Goal: Task Accomplishment & Management: Manage account settings

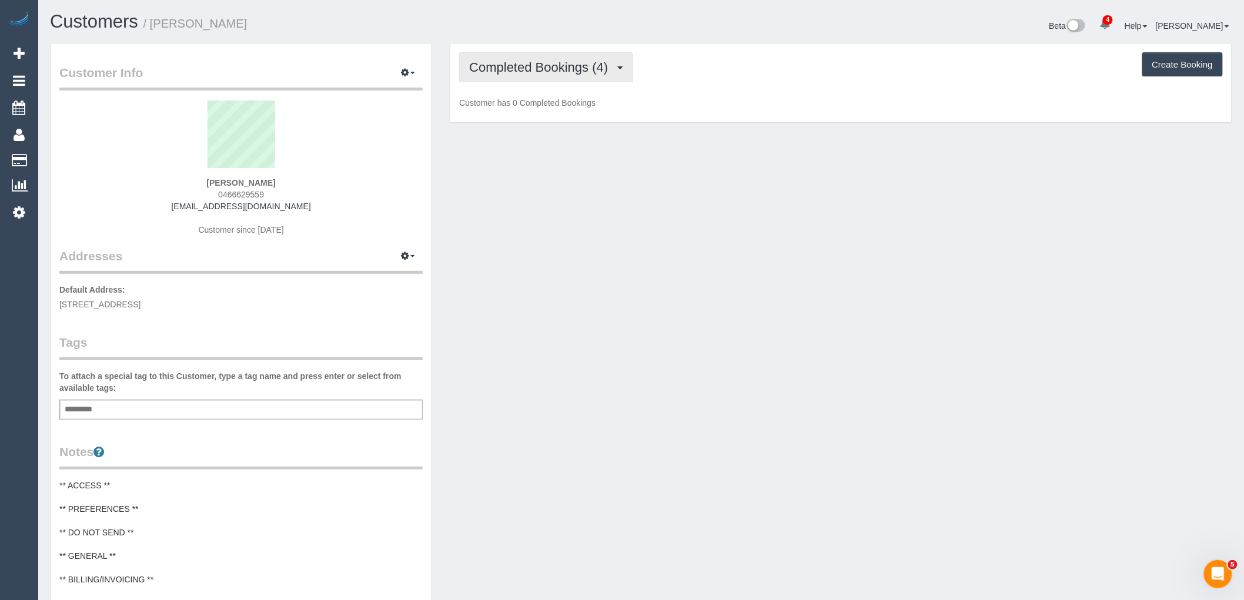
click at [560, 68] on span "Completed Bookings (4)" at bounding box center [541, 67] width 145 height 15
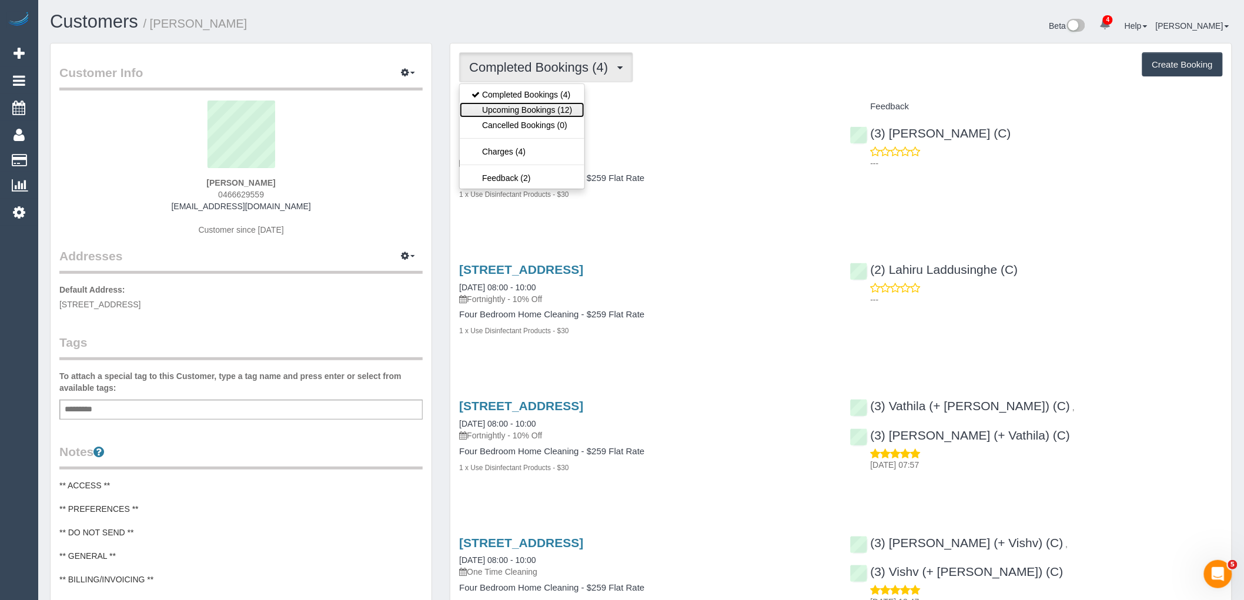
click at [569, 115] on link "Upcoming Bookings (12)" at bounding box center [522, 109] width 124 height 15
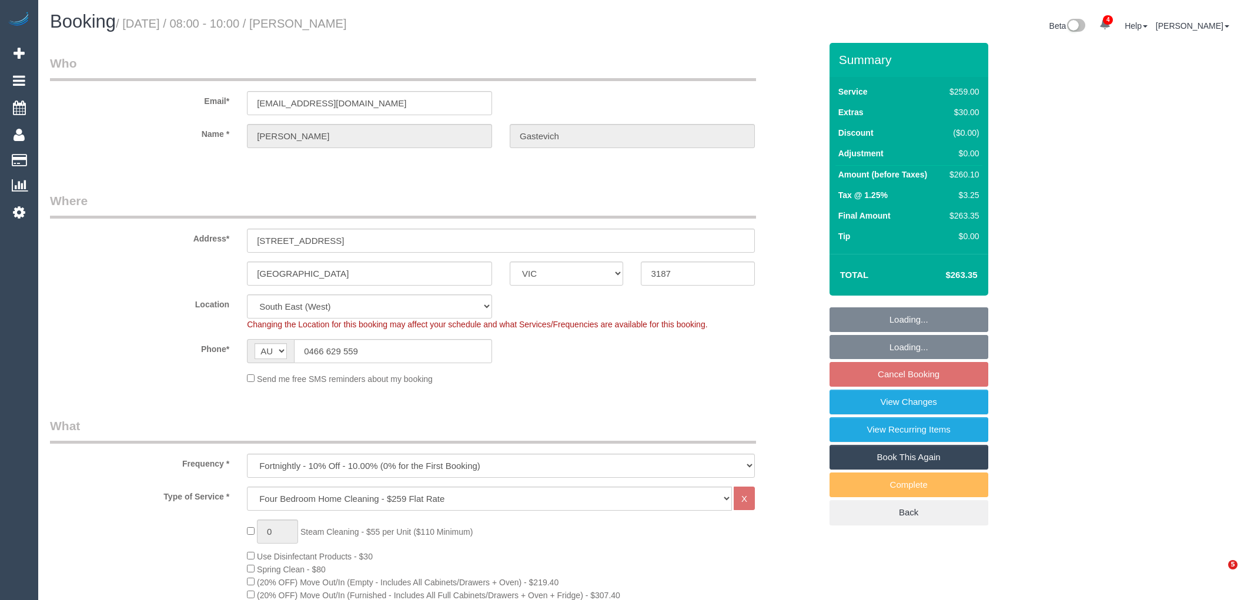
select select "VIC"
select select "string:stripe-pm_1Rm1mj2GScqysDRVRpDaJzyO"
select select "number:27"
select select "number:14"
select select "number:19"
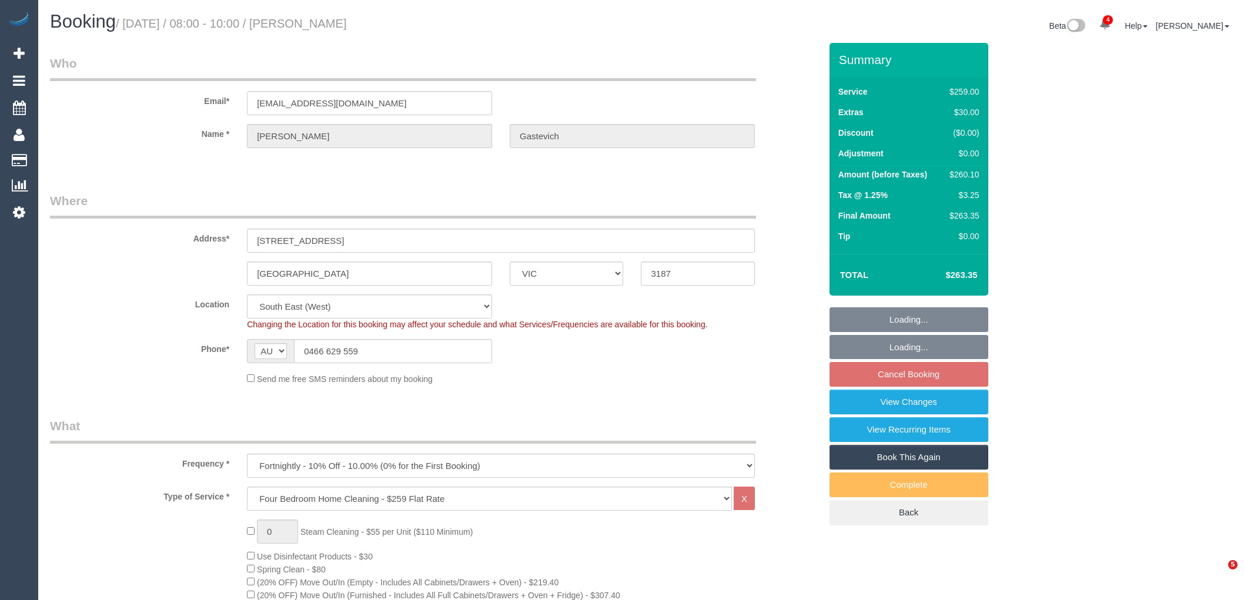
select select "number:24"
select select "number:35"
select select "number:12"
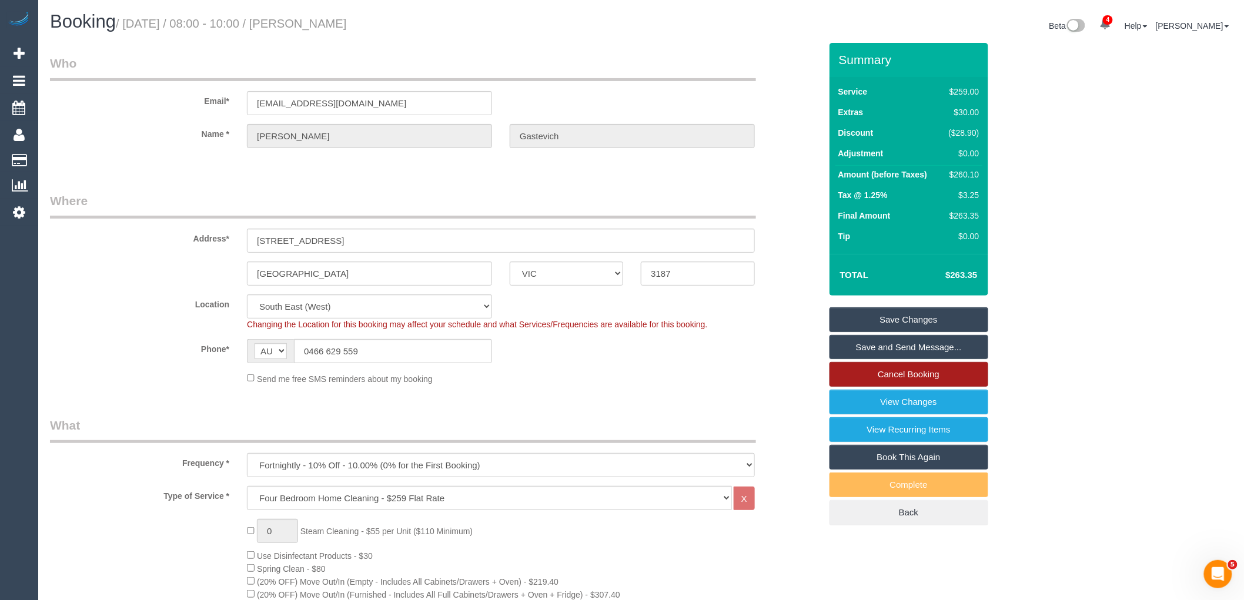
click at [964, 381] on link "Cancel Booking" at bounding box center [909, 374] width 159 height 25
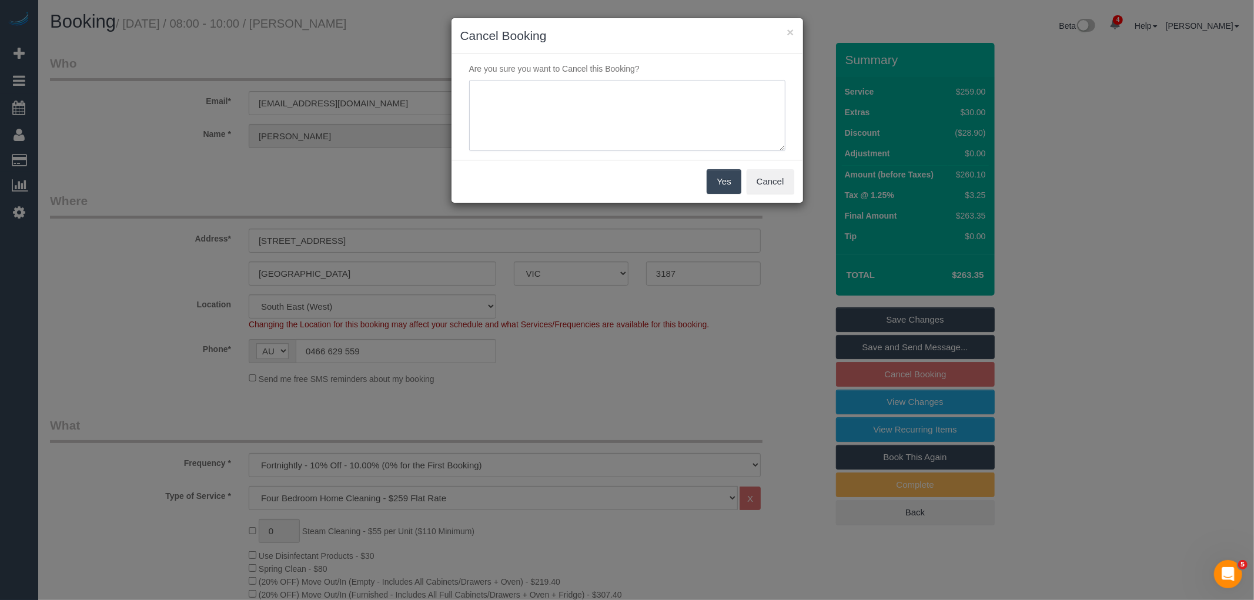
click at [704, 87] on textarea at bounding box center [627, 116] width 316 height 72
type textarea "Service not needed while reg cleaner is away via email VC"
click at [728, 197] on div "Yes Cancel" at bounding box center [628, 181] width 352 height 43
click at [731, 179] on button "Yes" at bounding box center [724, 181] width 34 height 25
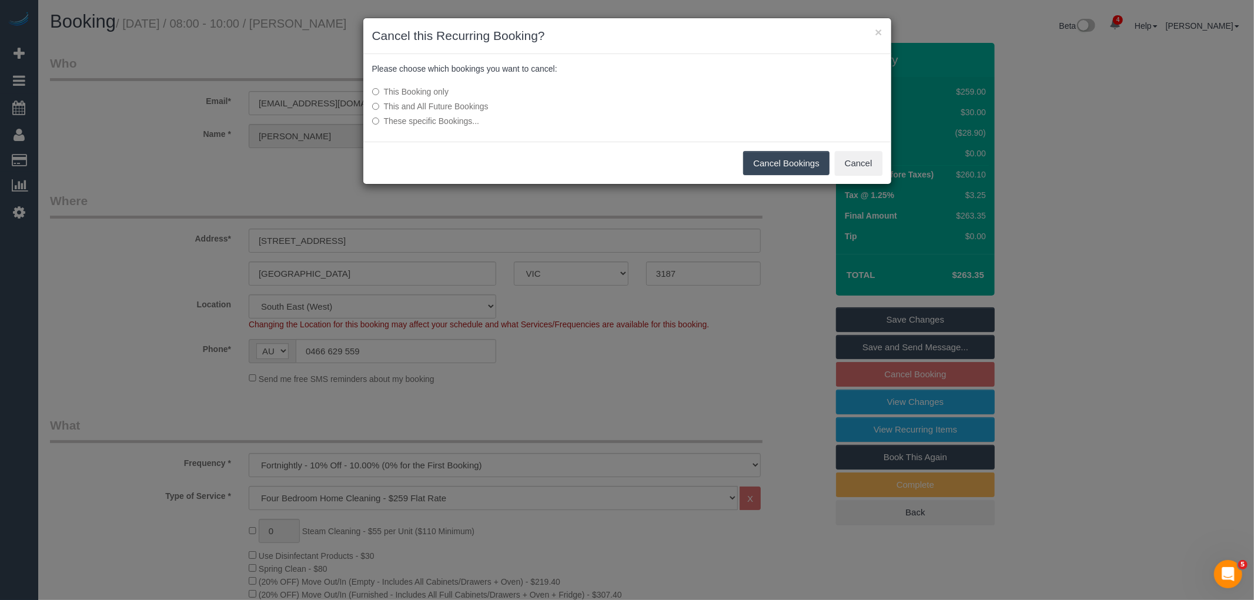
click at [793, 171] on button "Cancel Bookings" at bounding box center [786, 163] width 86 height 25
